Goal: Communication & Community: Answer question/provide support

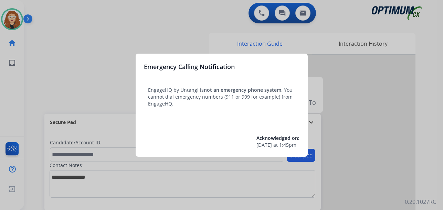
click at [107, 45] on div at bounding box center [221, 105] width 443 height 210
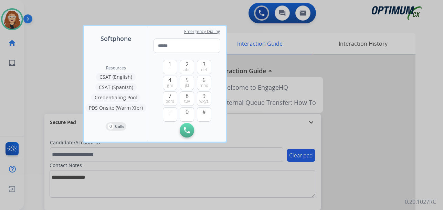
click at [62, 37] on div at bounding box center [221, 105] width 443 height 210
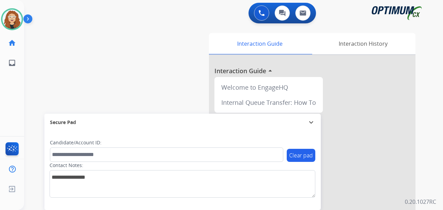
click at [434, 144] on div "0 Voice Interactions 0 Chat Interactions 0 Email Interactions swap_horiz Break …" at bounding box center [233, 105] width 419 height 210
click at [188, 68] on div "swap_horiz Break voice bridge close_fullscreen Connect 3-Way Call merge_type Se…" at bounding box center [225, 168] width 403 height 287
click at [33, 85] on div "swap_horiz Break voice bridge close_fullscreen Connect 3-Way Call merge_type Se…" at bounding box center [225, 168] width 403 height 287
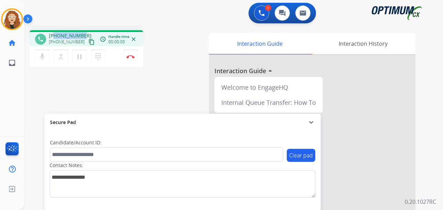
drag, startPoint x: 55, startPoint y: 35, endPoint x: 82, endPoint y: 33, distance: 27.3
click at [82, 33] on span "+17723334904" at bounding box center [70, 35] width 43 height 7
copy span "7723334904"
click at [132, 58] on img at bounding box center [130, 56] width 8 height 3
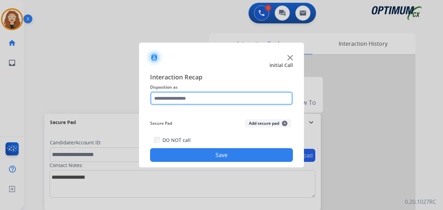
click at [177, 97] on input "text" at bounding box center [221, 99] width 143 height 14
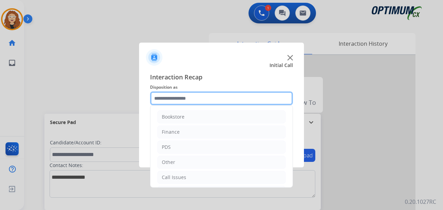
scroll to position [47, 0]
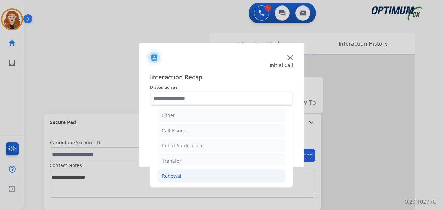
click at [199, 173] on li "Renewal" at bounding box center [221, 176] width 128 height 13
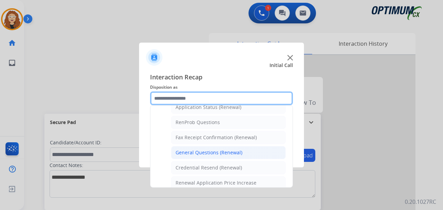
scroll to position [171, 0]
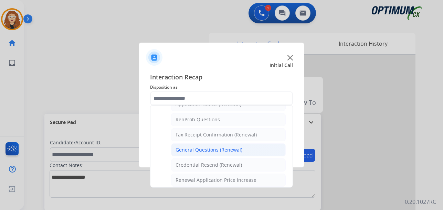
click at [228, 149] on div "General Questions (Renewal)" at bounding box center [209, 150] width 67 height 7
type input "**********"
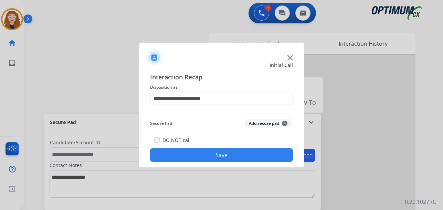
click at [226, 153] on button "Save" at bounding box center [221, 155] width 143 height 14
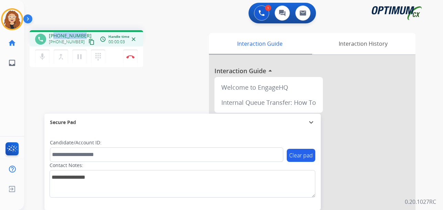
drag, startPoint x: 54, startPoint y: 35, endPoint x: 80, endPoint y: 34, distance: 25.5
click at [80, 34] on span "+17373283061" at bounding box center [70, 35] width 43 height 7
drag, startPoint x: 76, startPoint y: 35, endPoint x: 61, endPoint y: 77, distance: 44.8
click at [61, 77] on div "phone +17373283061 +17373283061 content_copy access_time Call metrics Queue 00:…" at bounding box center [225, 168] width 403 height 287
drag, startPoint x: 56, startPoint y: 36, endPoint x: 84, endPoint y: 32, distance: 28.2
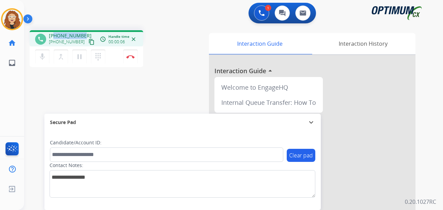
click at [84, 32] on div "phone +17373283061 +17373283061 content_copy access_time Call metrics Queue 00:…" at bounding box center [87, 38] width 114 height 16
copy span "7373283061"
click at [130, 58] on img at bounding box center [130, 56] width 8 height 3
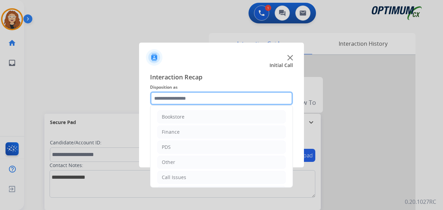
click at [187, 98] on input "text" at bounding box center [221, 99] width 143 height 14
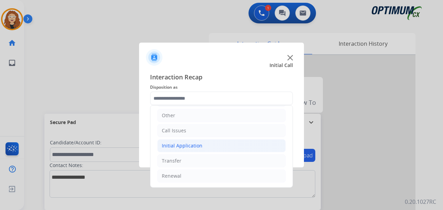
click at [177, 147] on div "Initial Application" at bounding box center [182, 146] width 41 height 7
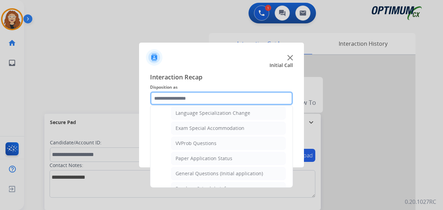
scroll to position [348, 0]
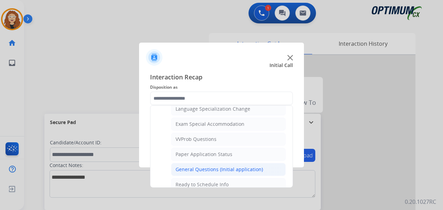
click at [262, 170] on li "General Questions (Initial application)" at bounding box center [228, 169] width 115 height 13
type input "**********"
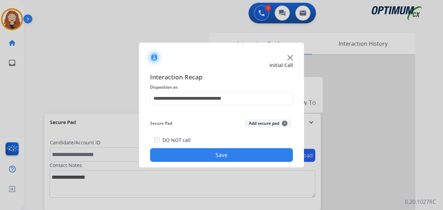
click at [249, 161] on button "Save" at bounding box center [221, 155] width 143 height 14
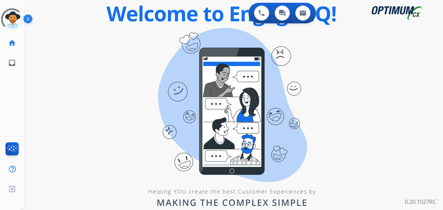
click at [362, 56] on div "swap_horiz Break voice bridge close_fullscreen Connect 3-Way Call merge_type Se…" at bounding box center [225, 41] width 403 height 33
click at [139, 59] on div "0 Voice Interactions 0 Chat Interactions 0 Email Interactions swap_horiz Break …" at bounding box center [233, 105] width 419 height 210
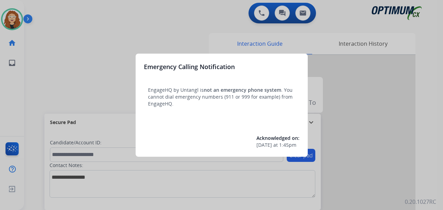
click at [96, 29] on div at bounding box center [221, 105] width 443 height 210
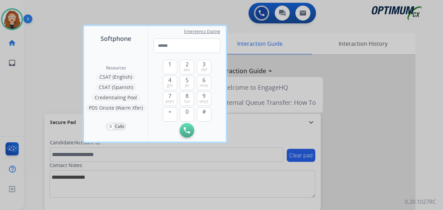
click at [62, 24] on div at bounding box center [221, 105] width 443 height 210
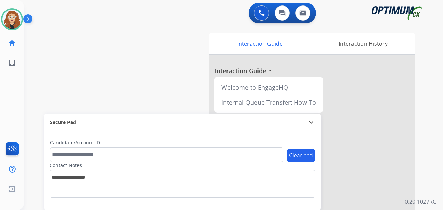
click at [439, 111] on div "0 Voice Interactions 0 Chat Interactions 0 Email Interactions swap_horiz Break …" at bounding box center [233, 105] width 419 height 210
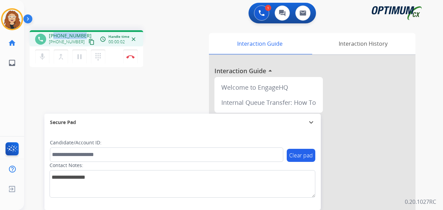
drag, startPoint x: 54, startPoint y: 34, endPoint x: 84, endPoint y: 34, distance: 30.0
click at [84, 34] on div "[PHONE_NUMBER] [PHONE_NUMBER] content_copy" at bounding box center [72, 39] width 47 height 14
copy span "6463230665"
click at [133, 56] on img at bounding box center [130, 56] width 8 height 3
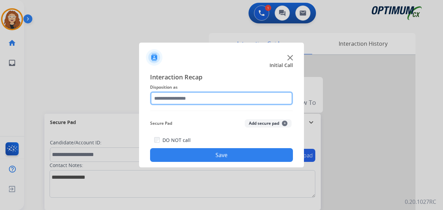
click at [187, 96] on input "text" at bounding box center [221, 99] width 143 height 14
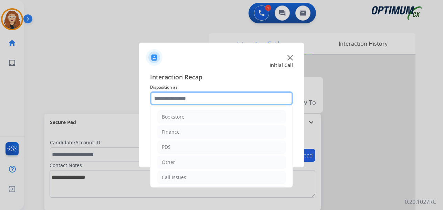
scroll to position [47, 0]
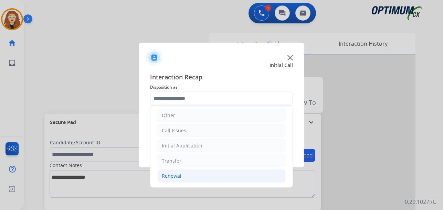
click at [217, 183] on li "Renewal" at bounding box center [221, 176] width 128 height 13
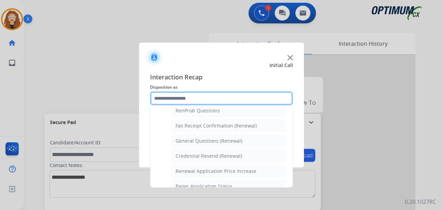
scroll to position [190, 0]
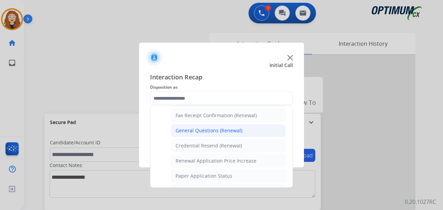
click at [213, 131] on div "General Questions (Renewal)" at bounding box center [209, 130] width 67 height 7
type input "**********"
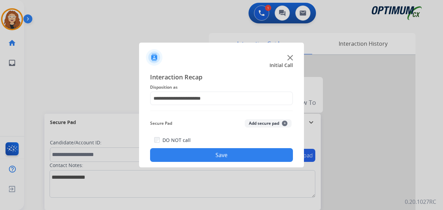
click at [199, 154] on button "Save" at bounding box center [221, 155] width 143 height 14
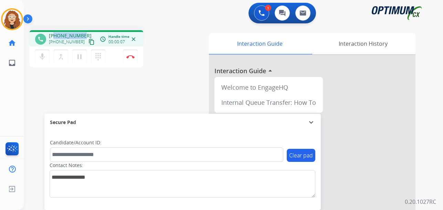
drag, startPoint x: 55, startPoint y: 35, endPoint x: 83, endPoint y: 33, distance: 28.3
click at [83, 33] on div "[PHONE_NUMBER] [PHONE_NUMBER] content_copy" at bounding box center [72, 39] width 47 height 14
copy span "7206888587"
click at [130, 58] on img at bounding box center [130, 56] width 8 height 3
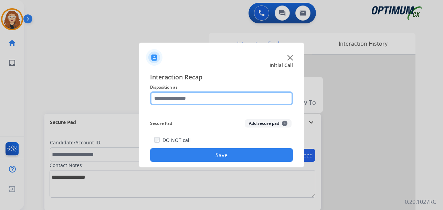
click at [169, 99] on input "text" at bounding box center [221, 99] width 143 height 14
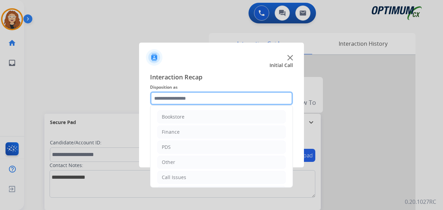
scroll to position [47, 0]
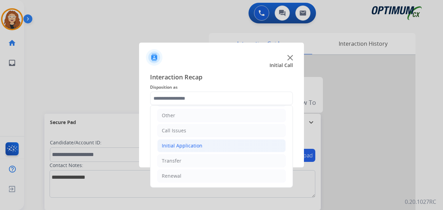
click at [226, 147] on li "Initial Application" at bounding box center [221, 146] width 128 height 13
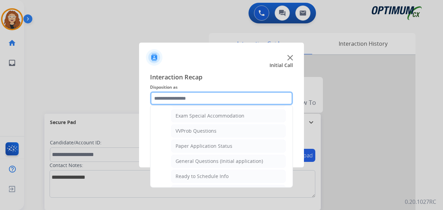
scroll to position [342, 0]
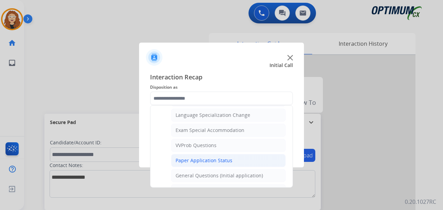
click at [210, 159] on div "Paper Application Status" at bounding box center [204, 160] width 57 height 7
type input "**********"
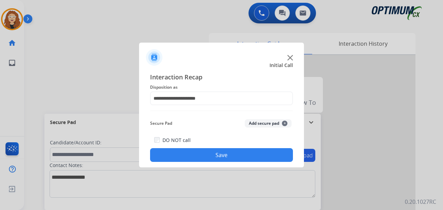
click at [205, 155] on button "Save" at bounding box center [221, 155] width 143 height 14
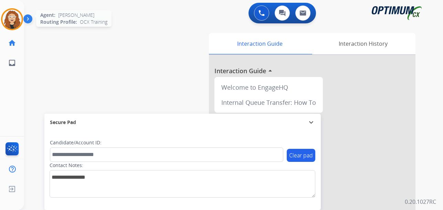
click at [10, 21] on img at bounding box center [11, 19] width 19 height 19
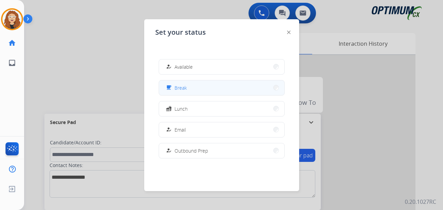
click at [248, 92] on button "free_breakfast Break" at bounding box center [221, 88] width 125 height 15
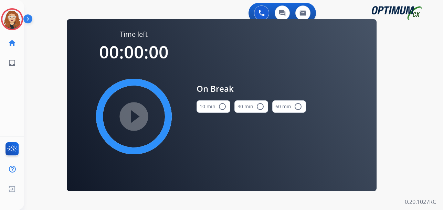
drag, startPoint x: 222, startPoint y: 105, endPoint x: 165, endPoint y: 116, distance: 58.6
click at [218, 105] on mat-icon "radio_button_unchecked" at bounding box center [222, 107] width 8 height 8
click at [135, 120] on mat-icon "play_circle_filled" at bounding box center [134, 117] width 8 height 8
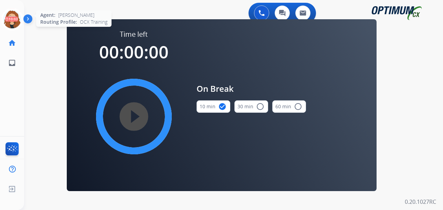
click at [16, 24] on icon at bounding box center [12, 19] width 22 height 22
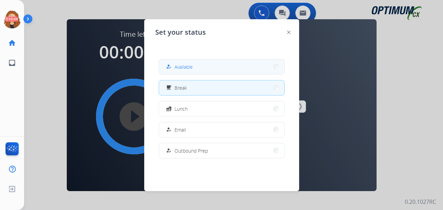
click at [176, 67] on div "how_to_reg Available" at bounding box center [179, 67] width 28 height 8
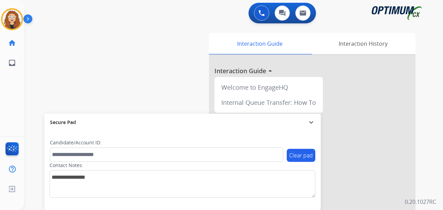
click at [427, 46] on div "0 Voice Interactions 0 Chat Interactions 0 Email Interactions swap_horiz Break …" at bounding box center [233, 105] width 419 height 210
click at [33, 79] on div "swap_horiz Break voice bridge close_fullscreen Connect 3-Way Call merge_type Se…" at bounding box center [225, 168] width 403 height 287
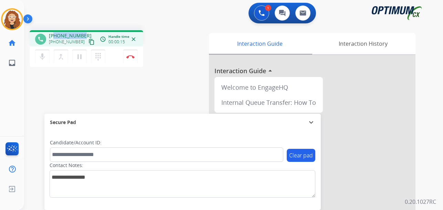
drag, startPoint x: 54, startPoint y: 35, endPoint x: 83, endPoint y: 33, distance: 28.7
click at [83, 33] on div "[PHONE_NUMBER] [PHONE_NUMBER] content_copy" at bounding box center [72, 39] width 47 height 14
copy span "6054908746"
click at [132, 59] on button "Disconnect" at bounding box center [130, 57] width 14 height 14
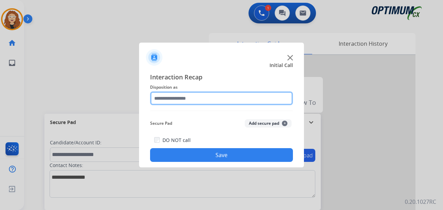
click at [183, 97] on input "text" at bounding box center [221, 99] width 143 height 14
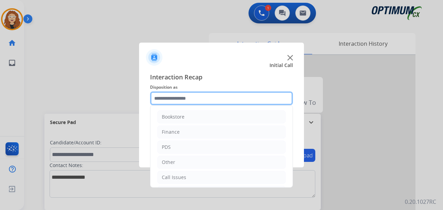
scroll to position [47, 0]
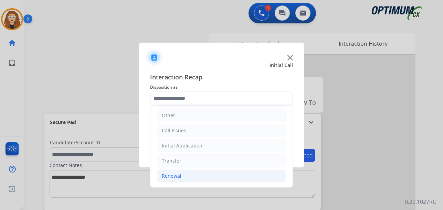
click at [193, 176] on li "Renewal" at bounding box center [221, 176] width 128 height 13
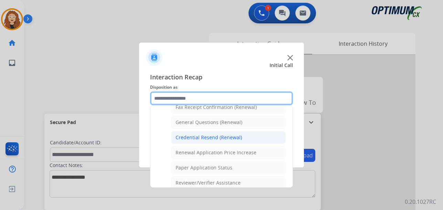
scroll to position [194, 0]
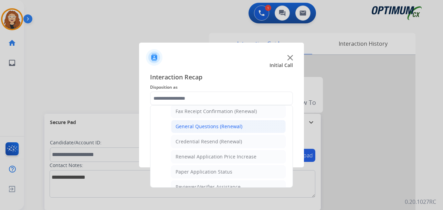
click at [217, 125] on div "General Questions (Renewal)" at bounding box center [209, 126] width 67 height 7
type input "**********"
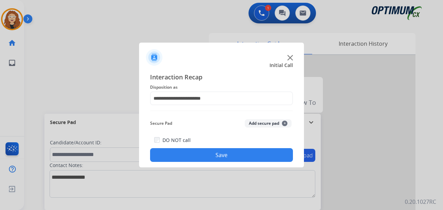
click at [202, 153] on button "Save" at bounding box center [221, 155] width 143 height 14
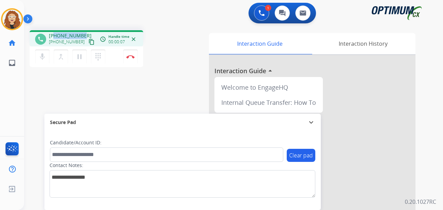
drag, startPoint x: 54, startPoint y: 34, endPoint x: 75, endPoint y: 30, distance: 21.1
click at [84, 30] on div "phone [PHONE_NUMBER] [PHONE_NUMBER] content_copy access_time Call metrics Queue…" at bounding box center [225, 168] width 403 height 287
copy span "8327983985"
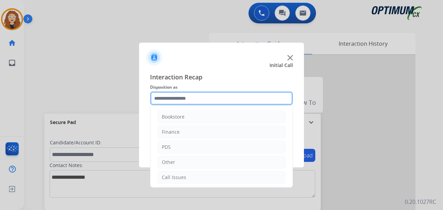
click at [188, 100] on input "text" at bounding box center [221, 99] width 143 height 14
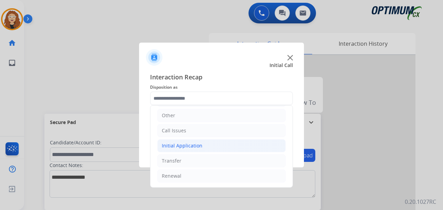
click at [204, 147] on li "Initial Application" at bounding box center [221, 146] width 128 height 13
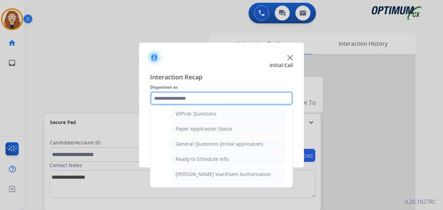
scroll to position [367, 0]
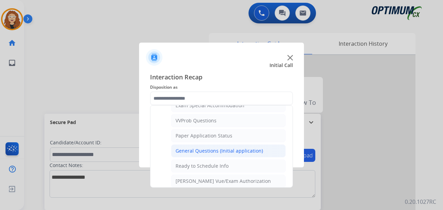
click at [249, 153] on div "General Questions (Initial application)" at bounding box center [219, 151] width 87 height 7
type input "**********"
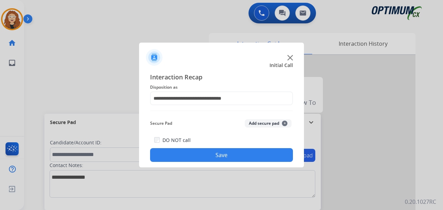
click at [249, 153] on button "Save" at bounding box center [221, 155] width 143 height 14
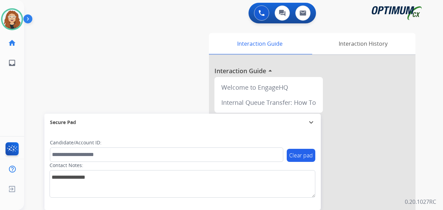
click at [29, 51] on div "swap_horiz Break voice bridge close_fullscreen Connect 3-Way Call merge_type Se…" at bounding box center [225, 168] width 403 height 287
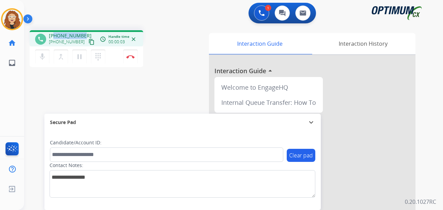
drag, startPoint x: 55, startPoint y: 35, endPoint x: 84, endPoint y: 34, distance: 29.3
click at [84, 32] on div "phone [PHONE_NUMBER] [PHONE_NUMBER] content_copy access_time Call metrics Queue…" at bounding box center [87, 38] width 114 height 16
copy span "2818366114"
click at [133, 59] on button "Disconnect" at bounding box center [130, 57] width 14 height 14
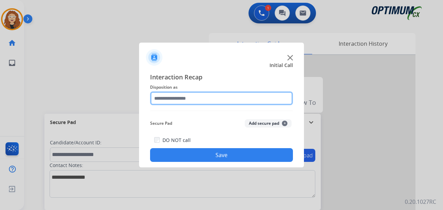
click at [206, 99] on input "text" at bounding box center [221, 99] width 143 height 14
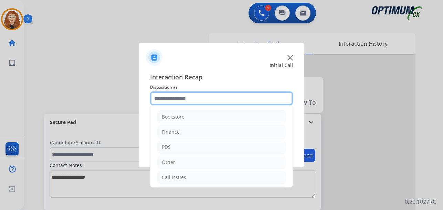
scroll to position [47, 0]
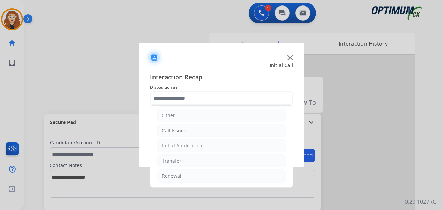
drag, startPoint x: 240, startPoint y: 179, endPoint x: 269, endPoint y: 168, distance: 31.1
click at [242, 179] on li "Renewal" at bounding box center [221, 176] width 128 height 13
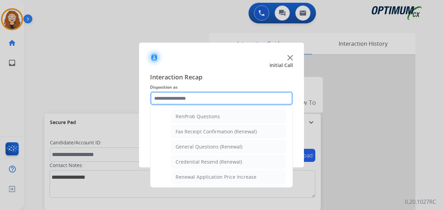
scroll to position [175, 0]
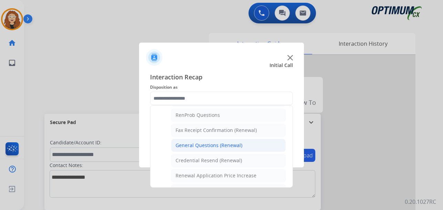
click at [236, 147] on div "General Questions (Renewal)" at bounding box center [209, 145] width 67 height 7
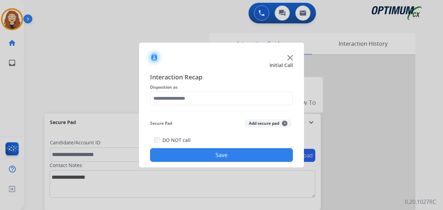
type input "**********"
drag, startPoint x: 231, startPoint y: 154, endPoint x: 233, endPoint y: 150, distance: 3.7
click at [232, 152] on button "Save" at bounding box center [221, 155] width 143 height 14
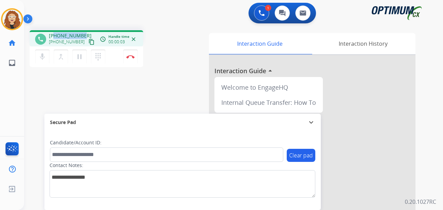
drag, startPoint x: 54, startPoint y: 36, endPoint x: 84, endPoint y: 35, distance: 29.3
click at [85, 34] on div "[PHONE_NUMBER] [PHONE_NUMBER] content_copy" at bounding box center [72, 39] width 47 height 14
copy span "6165660944"
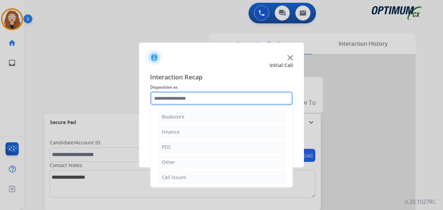
click at [174, 96] on input "text" at bounding box center [221, 99] width 143 height 14
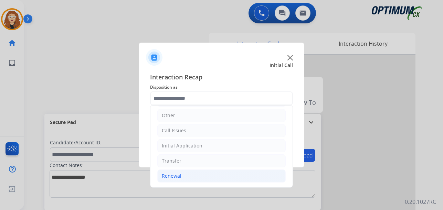
click at [186, 175] on li "Renewal" at bounding box center [221, 176] width 128 height 13
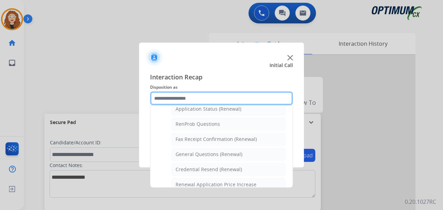
scroll to position [175, 0]
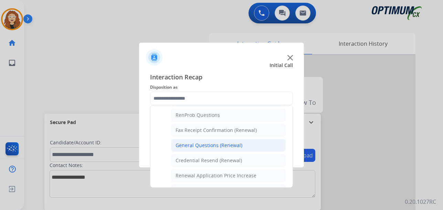
click at [239, 147] on div "General Questions (Renewal)" at bounding box center [209, 145] width 67 height 7
type input "**********"
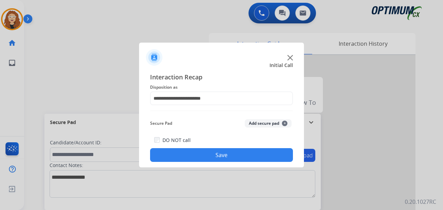
click at [233, 156] on button "Save" at bounding box center [221, 155] width 143 height 14
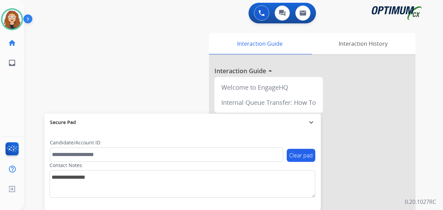
click at [27, 108] on div "swap_horiz Break voice bridge close_fullscreen Connect 3-Way Call merge_type Se…" at bounding box center [225, 168] width 403 height 287
click at [28, 124] on div "swap_horiz Break voice bridge close_fullscreen Connect 3-Way Call merge_type Se…" at bounding box center [225, 168] width 403 height 287
click at [11, 20] on img at bounding box center [11, 19] width 19 height 19
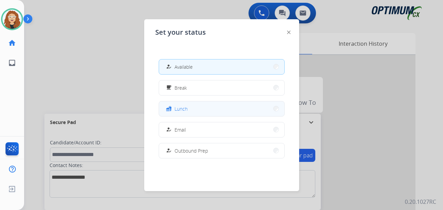
click at [206, 108] on button "fastfood Lunch" at bounding box center [221, 109] width 125 height 15
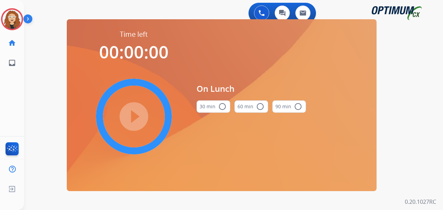
click at [225, 108] on mat-icon "radio_button_unchecked" at bounding box center [222, 107] width 8 height 8
click at [133, 121] on mat-icon "play_circle_filled" at bounding box center [134, 117] width 8 height 8
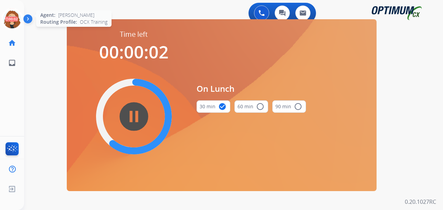
click at [20, 20] on icon at bounding box center [12, 19] width 22 height 22
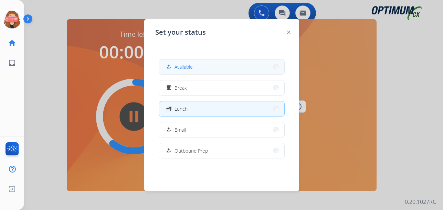
click at [226, 70] on button "how_to_reg Available" at bounding box center [221, 67] width 125 height 15
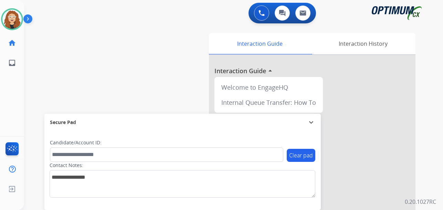
click at [34, 109] on div "swap_horiz Break voice bridge close_fullscreen Connect 3-Way Call merge_type Se…" at bounding box center [225, 168] width 403 height 287
click at [430, 81] on div "0 Voice Interactions 0 Chat Interactions 0 Email Interactions swap_horiz Break …" at bounding box center [233, 105] width 419 height 210
click at [31, 85] on div "swap_horiz Break voice bridge close_fullscreen Connect 3-Way Call merge_type Se…" at bounding box center [225, 168] width 403 height 287
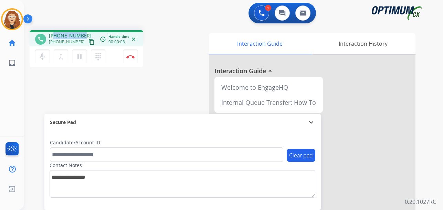
drag, startPoint x: 54, startPoint y: 34, endPoint x: 84, endPoint y: 32, distance: 30.4
click at [84, 32] on div "[PHONE_NUMBER] [PHONE_NUMBER] content_copy" at bounding box center [72, 39] width 47 height 14
copy span "7874727695"
click at [134, 57] on img at bounding box center [130, 56] width 8 height 3
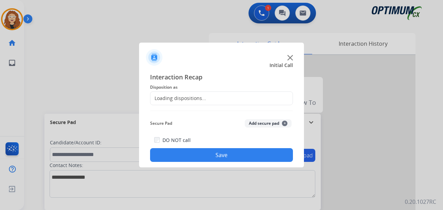
click at [193, 96] on div "Loading dispositions..." at bounding box center [179, 98] width 56 height 7
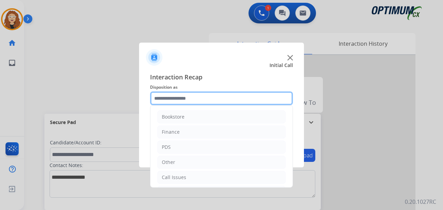
click at [202, 99] on input "text" at bounding box center [221, 99] width 143 height 14
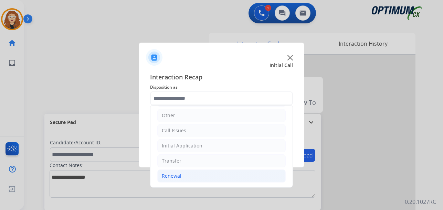
click at [212, 182] on li "Renewal" at bounding box center [221, 176] width 128 height 13
click at [220, 176] on li "Renewal" at bounding box center [221, 176] width 128 height 13
click at [169, 177] on div "Renewal" at bounding box center [172, 176] width 20 height 7
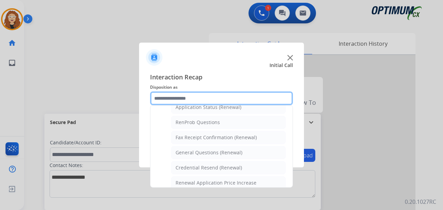
scroll to position [180, 0]
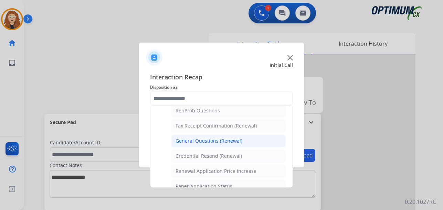
click at [220, 141] on div "General Questions (Renewal)" at bounding box center [209, 141] width 67 height 7
type input "**********"
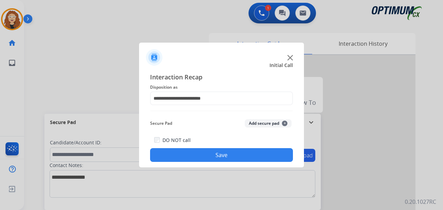
click at [219, 156] on button "Save" at bounding box center [221, 155] width 143 height 14
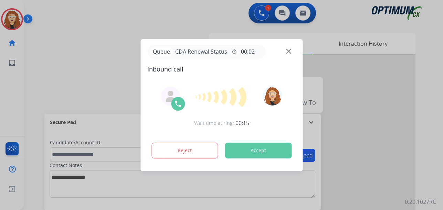
click at [106, 46] on div at bounding box center [221, 105] width 443 height 210
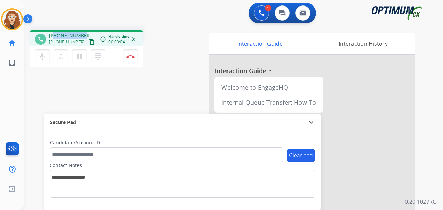
drag, startPoint x: 54, startPoint y: 33, endPoint x: 84, endPoint y: 33, distance: 30.3
click at [84, 33] on div "[PHONE_NUMBER] [PHONE_NUMBER] content_copy" at bounding box center [72, 39] width 47 height 14
copy span "2162781451"
click at [81, 57] on mat-icon "pause" at bounding box center [79, 57] width 8 height 8
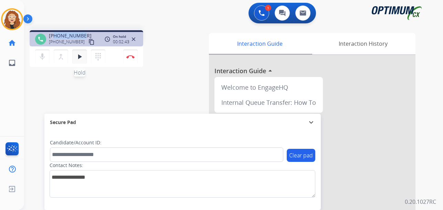
click at [80, 58] on mat-icon "play_arrow" at bounding box center [79, 57] width 8 height 8
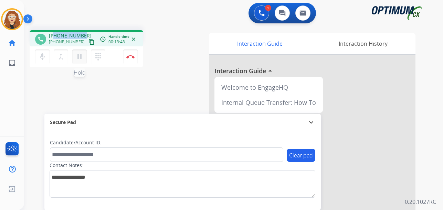
click at [80, 58] on mat-icon "pause" at bounding box center [79, 57] width 8 height 8
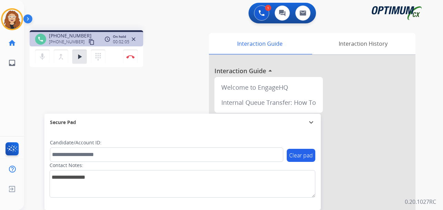
click at [427, 107] on div "1 Voice Interactions 0 Chat Interactions 0 Email Interactions phone [PHONE_NUMB…" at bounding box center [233, 105] width 419 height 210
click at [81, 58] on mat-icon "play_arrow" at bounding box center [79, 57] width 8 height 8
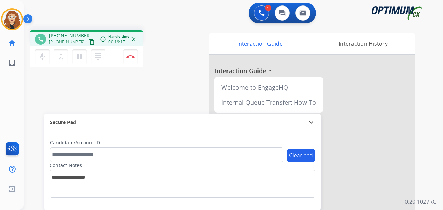
click at [429, 123] on div "1 Voice Interactions 0 Chat Interactions 0 Email Interactions phone [PHONE_NUMB…" at bounding box center [233, 105] width 419 height 210
click at [437, 136] on div "1 Voice Interactions 0 Chat Interactions 0 Email Interactions phone [PHONE_NUMB…" at bounding box center [233, 105] width 419 height 210
click at [132, 56] on img at bounding box center [130, 56] width 8 height 3
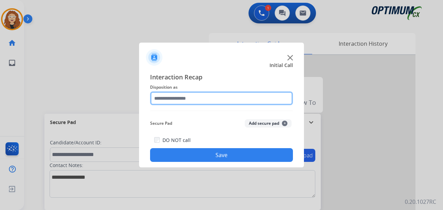
click at [194, 99] on input "text" at bounding box center [221, 99] width 143 height 14
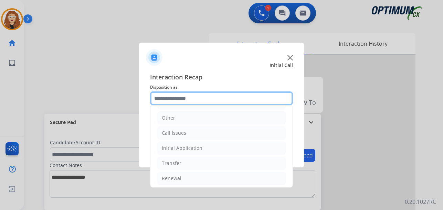
scroll to position [47, 0]
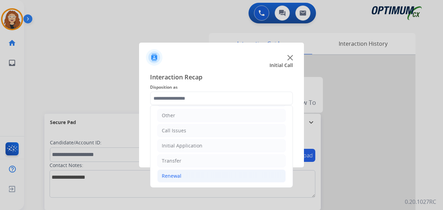
click at [203, 175] on li "Renewal" at bounding box center [221, 176] width 128 height 13
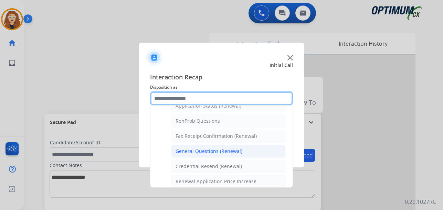
scroll to position [171, 0]
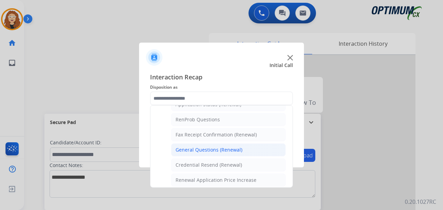
click at [235, 149] on div "General Questions (Renewal)" at bounding box center [209, 150] width 67 height 7
type input "**********"
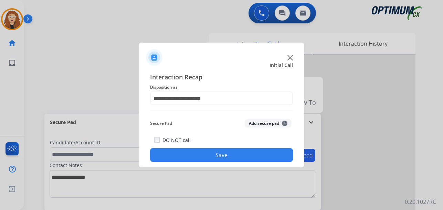
click at [233, 151] on button "Save" at bounding box center [221, 155] width 143 height 14
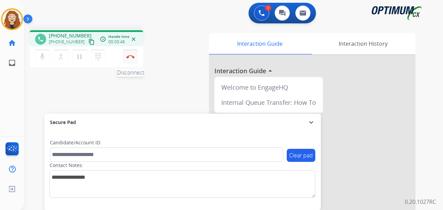
click at [130, 58] on img at bounding box center [130, 56] width 8 height 3
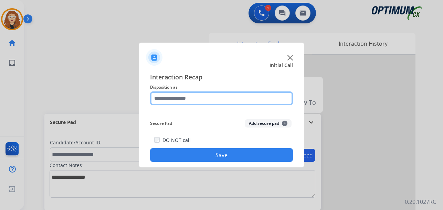
click at [190, 97] on input "text" at bounding box center [221, 99] width 143 height 14
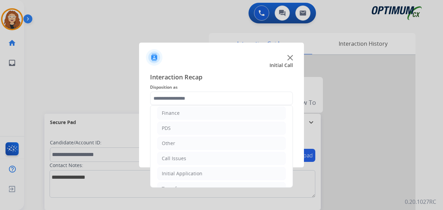
scroll to position [47, 0]
drag, startPoint x: 287, startPoint y: 153, endPoint x: 293, endPoint y: 175, distance: 22.7
click at [292, 184] on div "Bookstore Finance PDS Other Call Issues Initial Application Transfer Renewal" at bounding box center [221, 146] width 143 height 83
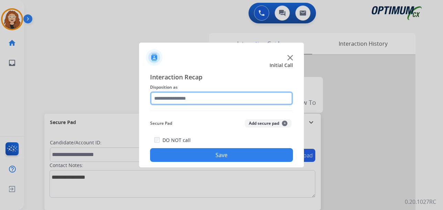
click at [225, 97] on input "text" at bounding box center [221, 99] width 143 height 14
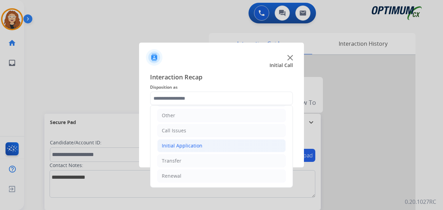
click at [205, 141] on li "Initial Application" at bounding box center [221, 146] width 128 height 13
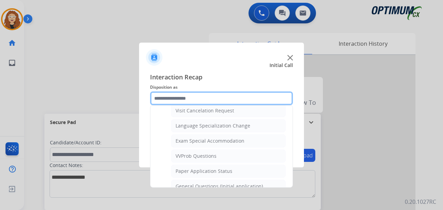
scroll to position [338, 0]
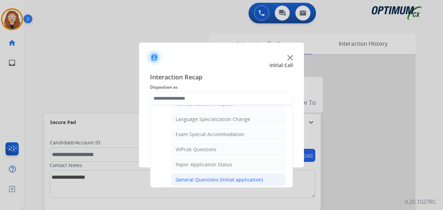
click at [253, 179] on div "General Questions (Initial application)" at bounding box center [219, 180] width 87 height 7
type input "**********"
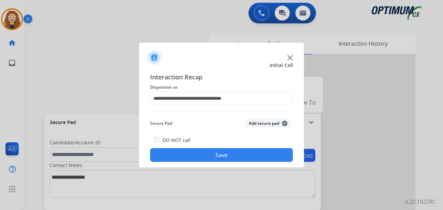
click at [240, 159] on button "Save" at bounding box center [221, 155] width 143 height 14
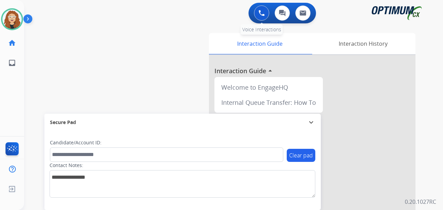
click at [259, 12] on img at bounding box center [262, 13] width 6 height 6
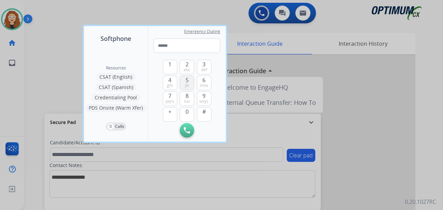
type input "**********"
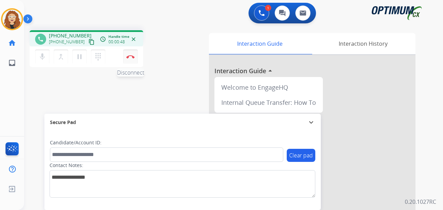
click at [133, 58] on img at bounding box center [130, 56] width 8 height 3
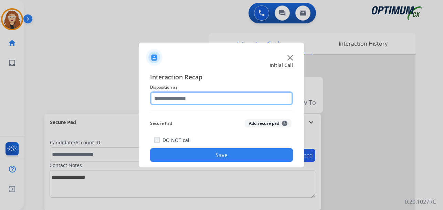
click at [172, 100] on input "text" at bounding box center [221, 99] width 143 height 14
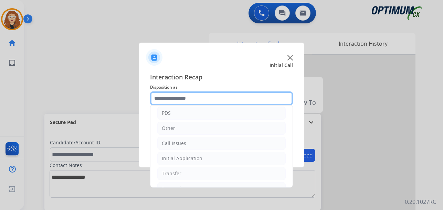
scroll to position [45, 0]
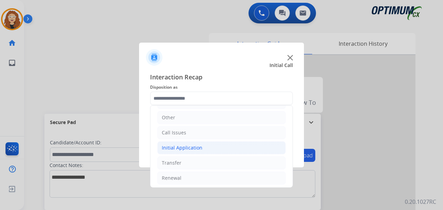
drag, startPoint x: 223, startPoint y: 147, endPoint x: 250, endPoint y: 151, distance: 27.8
click at [224, 147] on li "Initial Application" at bounding box center [221, 148] width 128 height 13
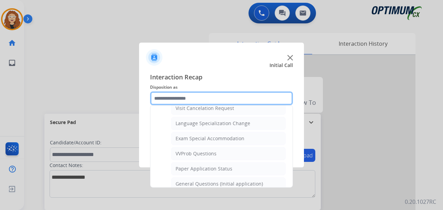
scroll to position [417, 0]
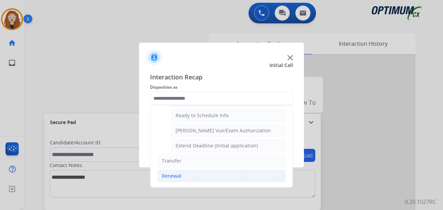
click at [220, 179] on li "Renewal" at bounding box center [221, 176] width 128 height 13
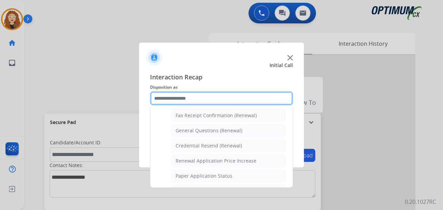
scroll to position [178, 0]
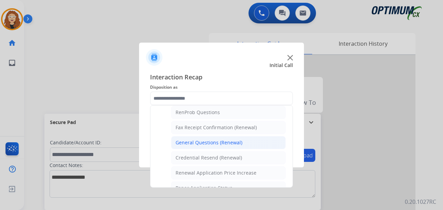
click at [215, 140] on div "General Questions (Renewal)" at bounding box center [209, 143] width 67 height 7
type input "**********"
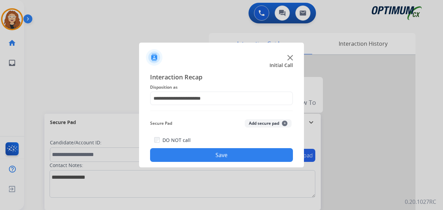
click at [214, 152] on button "Save" at bounding box center [221, 155] width 143 height 14
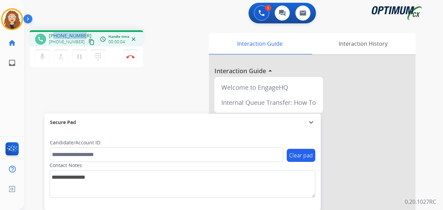
drag, startPoint x: 55, startPoint y: 36, endPoint x: 82, endPoint y: 35, distance: 26.9
click at [82, 35] on span "[PHONE_NUMBER]" at bounding box center [70, 35] width 43 height 7
copy span "2028135994"
drag, startPoint x: 109, startPoint y: 87, endPoint x: 104, endPoint y: 84, distance: 6.2
click at [109, 86] on div "phone [PHONE_NUMBER] [PHONE_NUMBER] content_copy access_time Call metrics Queue…" at bounding box center [225, 168] width 403 height 287
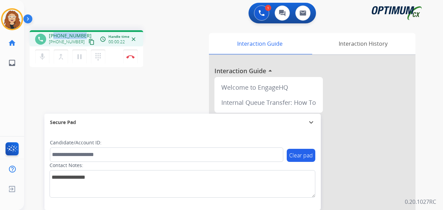
drag, startPoint x: 55, startPoint y: 36, endPoint x: 80, endPoint y: 34, distance: 25.2
click at [81, 34] on span "[PHONE_NUMBER]" at bounding box center [70, 35] width 43 height 7
copy span "2028135994"
click at [133, 56] on img at bounding box center [130, 56] width 8 height 3
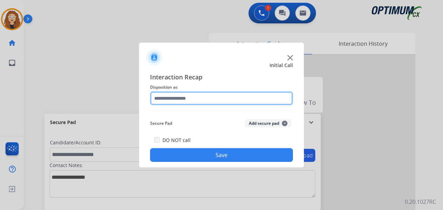
click at [169, 98] on input "text" at bounding box center [221, 99] width 143 height 14
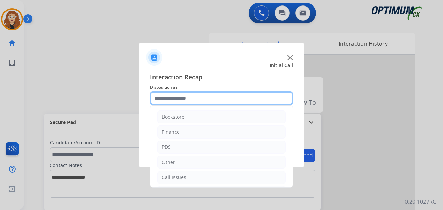
scroll to position [47, 0]
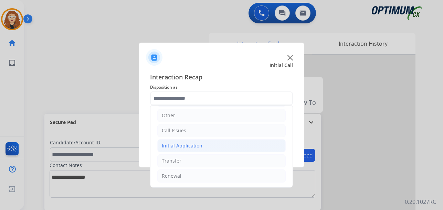
click at [184, 145] on div "Initial Application" at bounding box center [182, 146] width 41 height 7
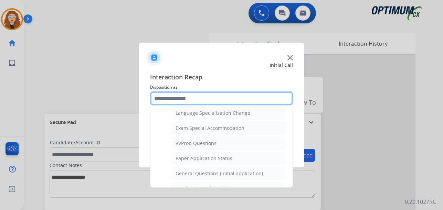
scroll to position [354, 0]
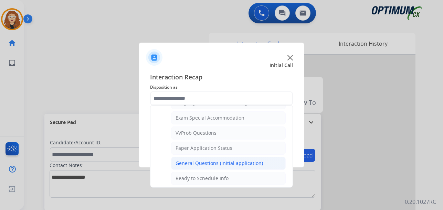
click at [247, 166] on div "General Questions (Initial application)" at bounding box center [219, 163] width 87 height 7
type input "**********"
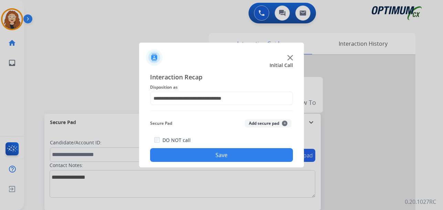
click at [239, 157] on button "Save" at bounding box center [221, 155] width 143 height 14
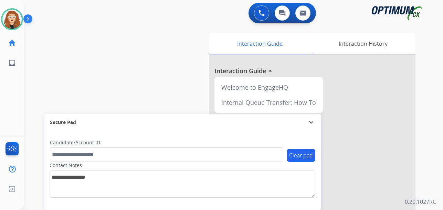
click at [419, 88] on div "Interaction Guide Interaction History Interaction Guide arrow_drop_up Welcome t…" at bounding box center [312, 171] width 229 height 282
click at [427, 54] on div "0 Voice Interactions 0 Chat Interactions 0 Email Interactions swap_horiz Break …" at bounding box center [233, 105] width 419 height 210
click at [120, 22] on div at bounding box center [221, 105] width 443 height 210
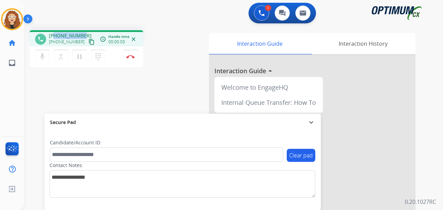
drag, startPoint x: 54, startPoint y: 36, endPoint x: 82, endPoint y: 33, distance: 28.0
click at [82, 33] on span "[PHONE_NUMBER]" at bounding box center [70, 35] width 43 height 7
click at [131, 58] on img at bounding box center [130, 56] width 8 height 3
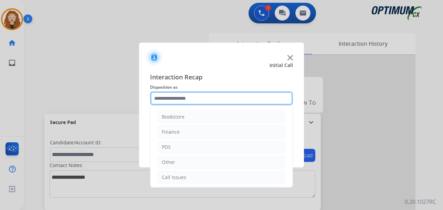
click at [170, 96] on input "text" at bounding box center [221, 99] width 143 height 14
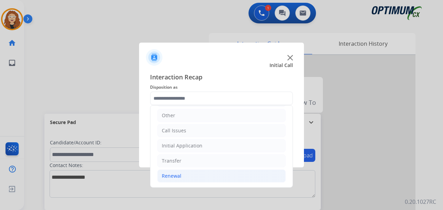
drag, startPoint x: 221, startPoint y: 173, endPoint x: 284, endPoint y: 154, distance: 65.7
click at [222, 173] on li "Renewal" at bounding box center [221, 176] width 128 height 13
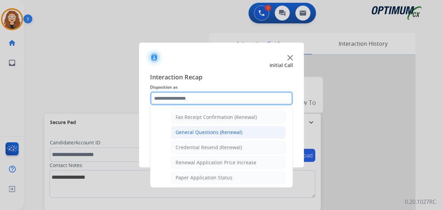
scroll to position [189, 0]
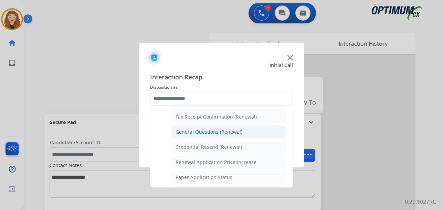
click at [220, 132] on div "General Questions (Renewal)" at bounding box center [209, 132] width 67 height 7
type input "**********"
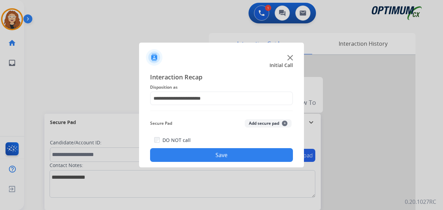
click at [206, 152] on button "Save" at bounding box center [221, 155] width 143 height 14
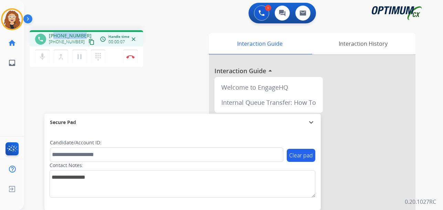
drag, startPoint x: 55, startPoint y: 35, endPoint x: 83, endPoint y: 38, distance: 27.4
click at [85, 34] on div "[PHONE_NUMBER] [PHONE_NUMBER] content_copy" at bounding box center [72, 39] width 47 height 14
click at [131, 56] on img at bounding box center [130, 56] width 8 height 3
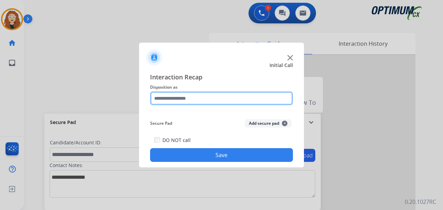
click at [197, 100] on input "text" at bounding box center [221, 99] width 143 height 14
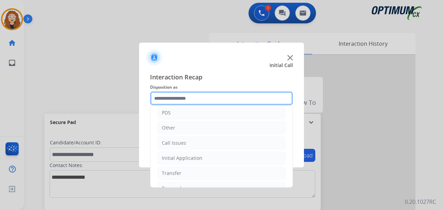
scroll to position [47, 0]
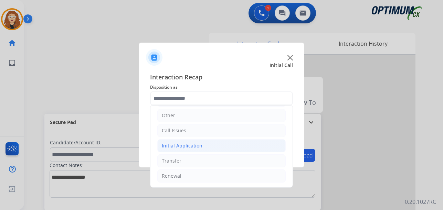
click at [203, 147] on li "Initial Application" at bounding box center [221, 146] width 128 height 13
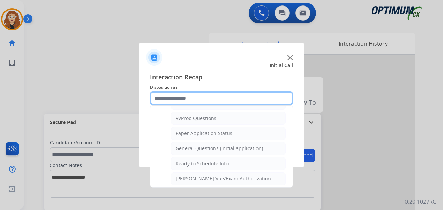
scroll to position [380, 0]
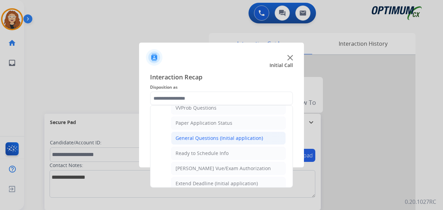
click at [244, 139] on div "General Questions (Initial application)" at bounding box center [219, 138] width 87 height 7
type input "**********"
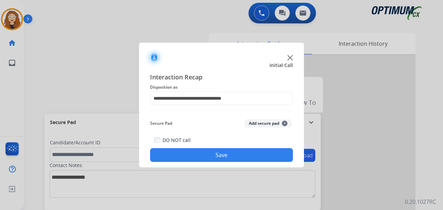
click at [226, 154] on button "Save" at bounding box center [221, 155] width 143 height 14
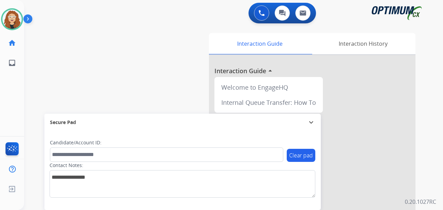
click at [439, 103] on div "0 Voice Interactions 0 Chat Interactions 0 Email Interactions swap_horiz Break …" at bounding box center [233, 105] width 419 height 210
click at [420, 130] on div "Interaction Guide Interaction History Interaction Guide arrow_drop_up Welcome t…" at bounding box center [312, 171] width 229 height 282
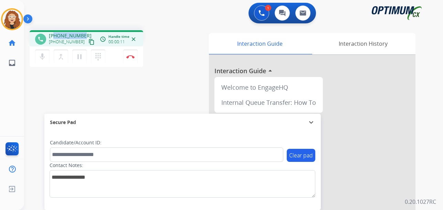
drag, startPoint x: 53, startPoint y: 33, endPoint x: 84, endPoint y: 31, distance: 30.4
click at [84, 31] on div "phone [PHONE_NUMBER] [PHONE_NUMBER] content_copy access_time Call metrics Queue…" at bounding box center [87, 38] width 114 height 16
click at [133, 58] on img at bounding box center [130, 56] width 8 height 3
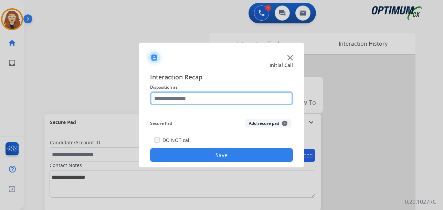
click at [184, 100] on input "text" at bounding box center [221, 99] width 143 height 14
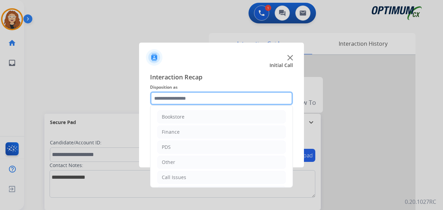
scroll to position [47, 0]
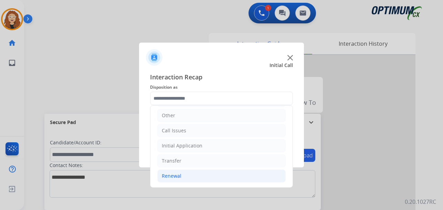
click at [175, 177] on div "Renewal" at bounding box center [172, 176] width 20 height 7
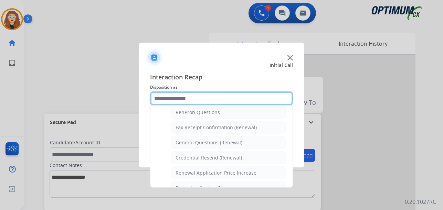
scroll to position [178, 0]
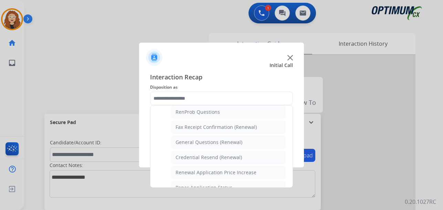
click at [228, 140] on div "General Questions (Renewal)" at bounding box center [209, 142] width 67 height 7
type input "**********"
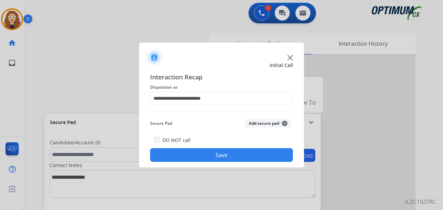
click at [217, 155] on button "Save" at bounding box center [221, 155] width 143 height 14
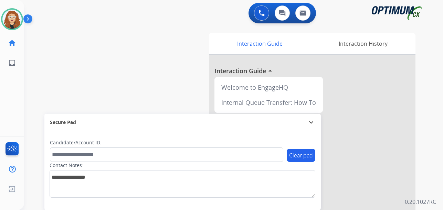
click at [29, 80] on div "swap_horiz Break voice bridge close_fullscreen Connect 3-Way Call merge_type Se…" at bounding box center [225, 168] width 403 height 287
click at [28, 105] on div "swap_horiz Break voice bridge close_fullscreen Connect 3-Way Call merge_type Se…" at bounding box center [225, 168] width 403 height 287
click at [8, 15] on img at bounding box center [11, 19] width 19 height 19
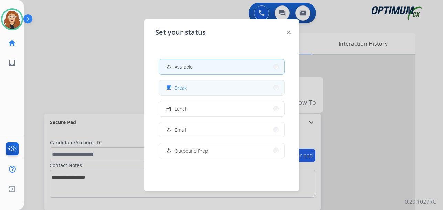
click at [199, 90] on button "free_breakfast Break" at bounding box center [221, 88] width 125 height 15
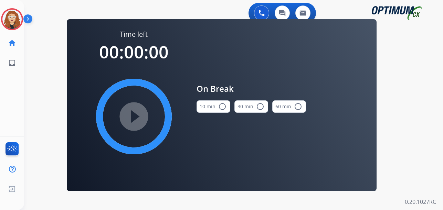
drag, startPoint x: 223, startPoint y: 106, endPoint x: 196, endPoint y: 112, distance: 27.2
click at [220, 106] on mat-icon "radio_button_unchecked" at bounding box center [222, 107] width 8 height 8
click at [137, 115] on mat-icon "play_circle_filled" at bounding box center [134, 117] width 8 height 8
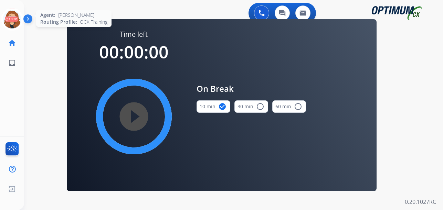
click at [12, 25] on icon at bounding box center [12, 19] width 22 height 22
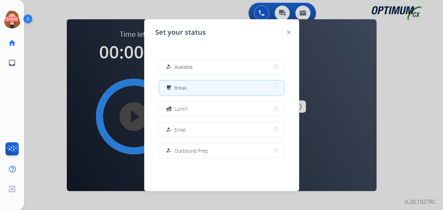
click at [198, 67] on button "how_to_reg Available" at bounding box center [221, 67] width 125 height 15
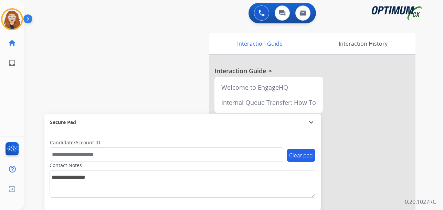
click at [26, 95] on div "swap_horiz Break voice bridge close_fullscreen Connect 3-Way Call merge_type Se…" at bounding box center [225, 168] width 403 height 287
click at [133, 29] on div "swap_horiz Break voice bridge close_fullscreen Connect 3-Way Call merge_type Se…" at bounding box center [225, 168] width 403 height 287
click at [29, 54] on div "swap_horiz Break voice bridge close_fullscreen Connect 3-Way Call merge_type Se…" at bounding box center [225, 168] width 403 height 287
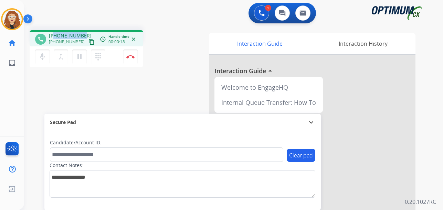
drag, startPoint x: 54, startPoint y: 35, endPoint x: 84, endPoint y: 34, distance: 30.4
click at [84, 34] on div "[PHONE_NUMBER] [PHONE_NUMBER] content_copy" at bounding box center [72, 39] width 47 height 14
click at [131, 56] on img at bounding box center [130, 56] width 8 height 3
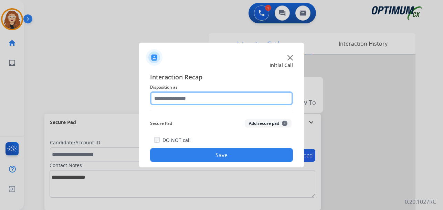
click at [179, 98] on input "text" at bounding box center [221, 99] width 143 height 14
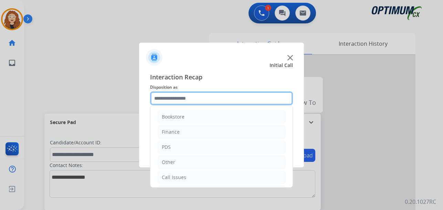
scroll to position [47, 0]
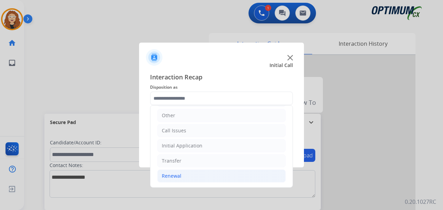
click at [176, 177] on div "Renewal" at bounding box center [172, 176] width 20 height 7
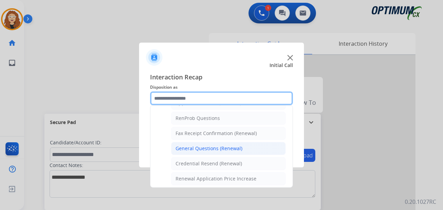
scroll to position [173, 0]
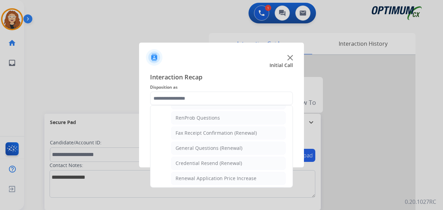
click at [238, 149] on div "General Questions (Renewal)" at bounding box center [209, 148] width 67 height 7
type input "**********"
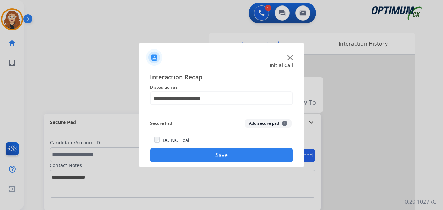
click at [233, 149] on button "Save" at bounding box center [221, 155] width 143 height 14
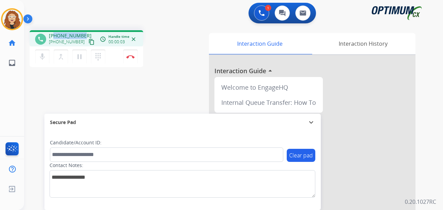
drag, startPoint x: 54, startPoint y: 36, endPoint x: 82, endPoint y: 32, distance: 27.8
click at [82, 32] on div "phone [PHONE_NUMBER] [PHONE_NUMBER] content_copy access_time Call metrics Queue…" at bounding box center [87, 38] width 114 height 16
click at [132, 59] on button "Disconnect" at bounding box center [130, 57] width 14 height 14
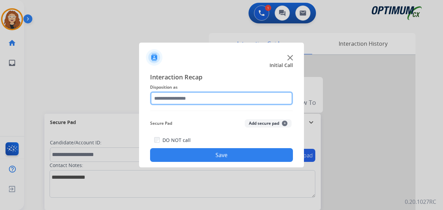
click at [179, 97] on input "text" at bounding box center [221, 99] width 143 height 14
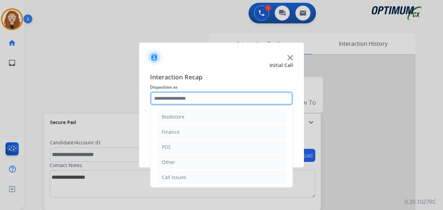
scroll to position [47, 0]
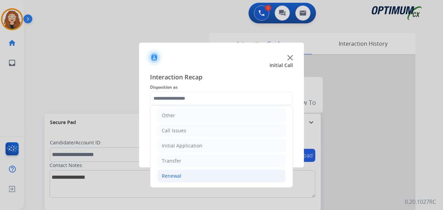
click at [208, 177] on li "Renewal" at bounding box center [221, 176] width 128 height 13
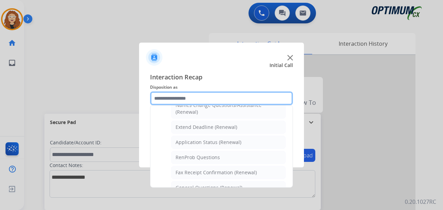
scroll to position [136, 0]
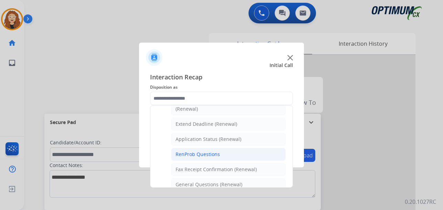
click at [229, 155] on li "RenProb Questions" at bounding box center [228, 154] width 115 height 13
type input "**********"
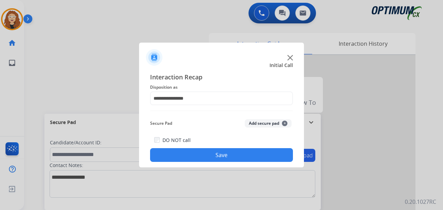
click at [224, 154] on button "Save" at bounding box center [221, 155] width 143 height 14
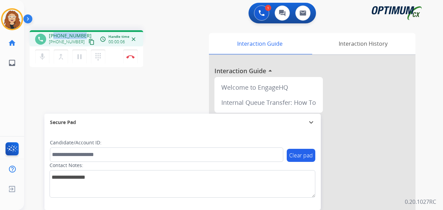
drag, startPoint x: 55, startPoint y: 34, endPoint x: 84, endPoint y: 30, distance: 29.9
click at [84, 30] on div "phone [PHONE_NUMBER] [PHONE_NUMBER] content_copy access_time Call metrics Queue…" at bounding box center [87, 38] width 114 height 16
click at [133, 56] on img at bounding box center [130, 56] width 8 height 3
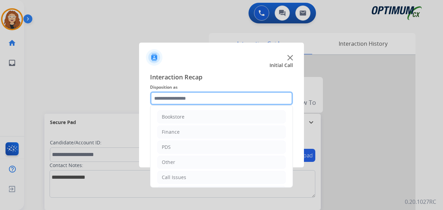
click at [184, 97] on input "text" at bounding box center [221, 99] width 143 height 14
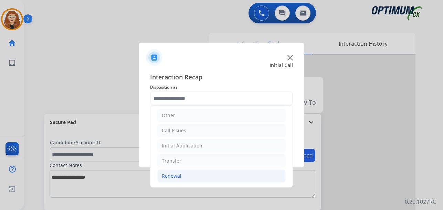
click at [182, 177] on li "Renewal" at bounding box center [221, 176] width 128 height 13
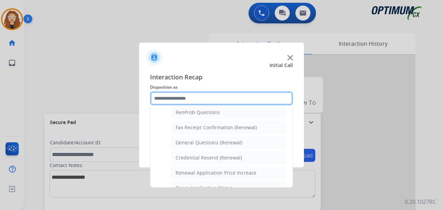
scroll to position [183, 0]
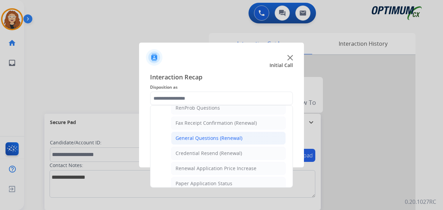
click at [231, 140] on div "General Questions (Renewal)" at bounding box center [209, 138] width 67 height 7
type input "**********"
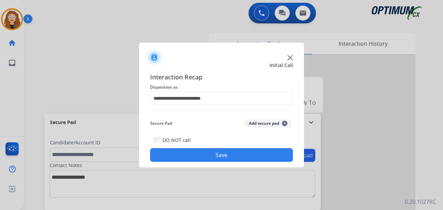
click at [221, 155] on button "Save" at bounding box center [221, 155] width 143 height 14
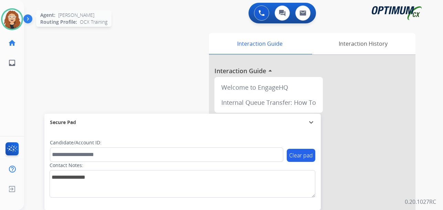
click at [10, 22] on img at bounding box center [11, 19] width 19 height 19
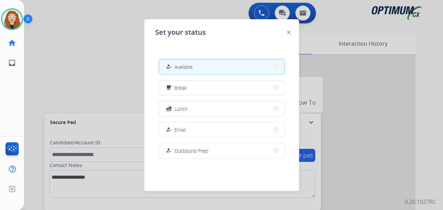
scroll to position [172, 0]
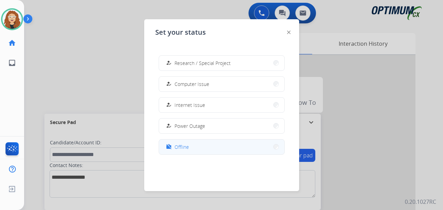
click at [182, 148] on span "Offline" at bounding box center [182, 147] width 14 height 7
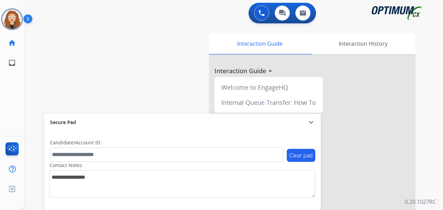
drag, startPoint x: 44, startPoint y: 191, endPoint x: 53, endPoint y: 181, distance: 13.4
click at [46, 189] on span "Log out" at bounding box center [46, 190] width 16 height 7
